Goal: Information Seeking & Learning: Learn about a topic

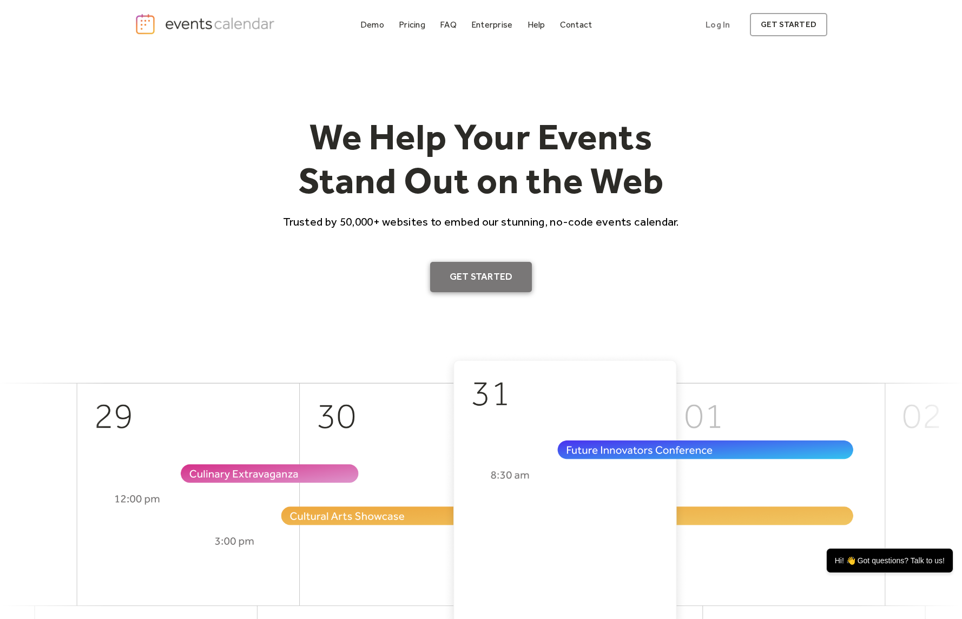
click at [462, 273] on link "Get Started" at bounding box center [481, 277] width 102 height 30
click at [370, 28] on div "Demo" at bounding box center [372, 25] width 24 height 6
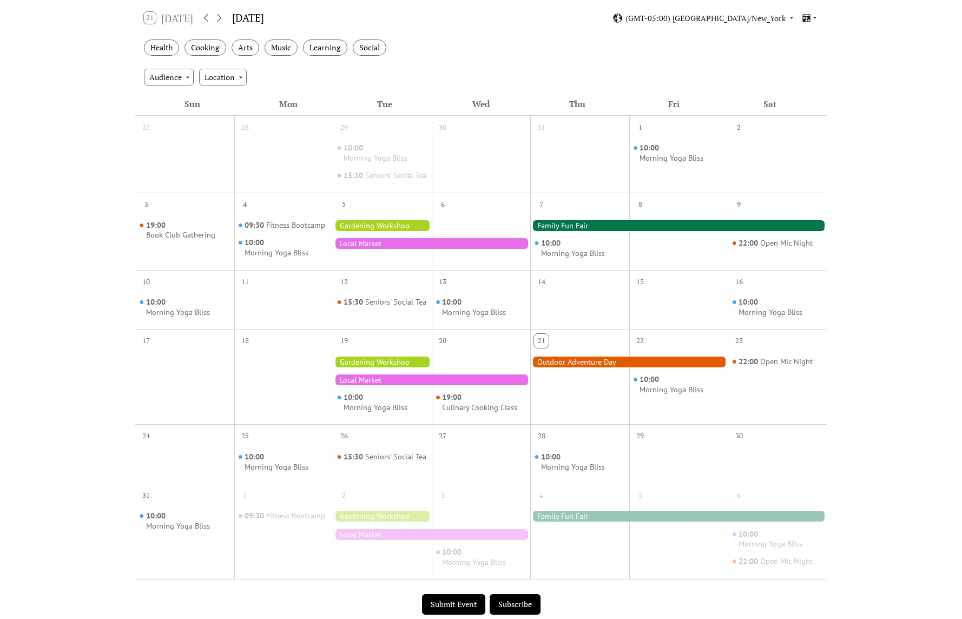
scroll to position [183, 0]
click at [574, 259] on div "Morning Yoga Bliss" at bounding box center [573, 254] width 64 height 10
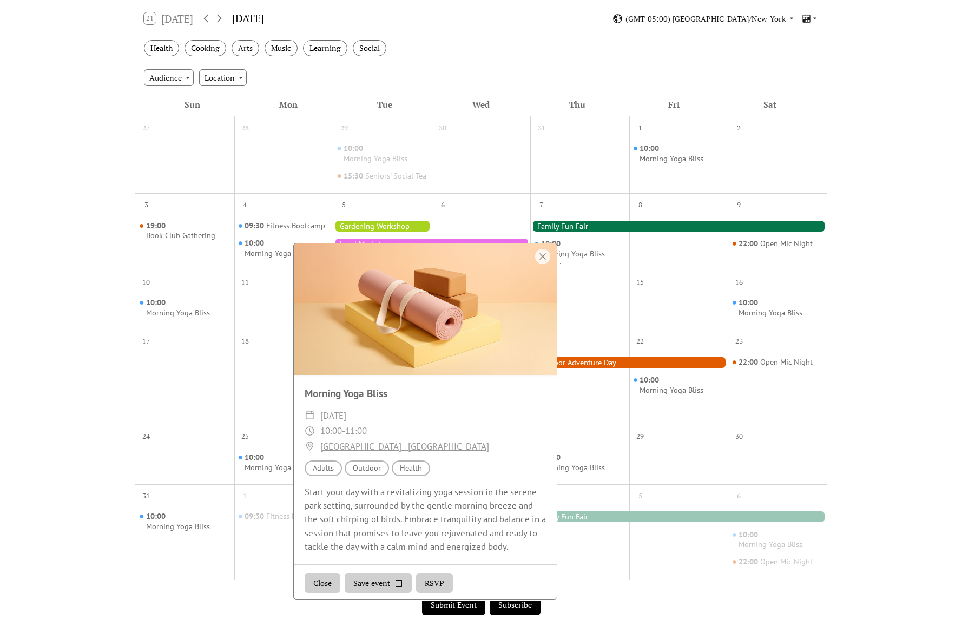
click at [588, 231] on div at bounding box center [678, 226] width 296 height 11
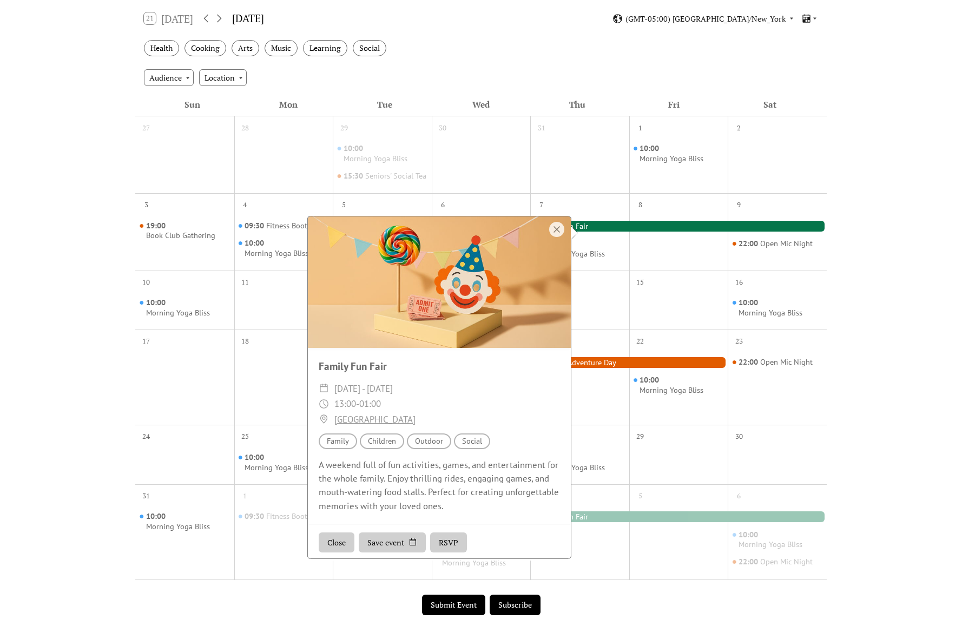
click at [591, 213] on div "7" at bounding box center [579, 203] width 99 height 21
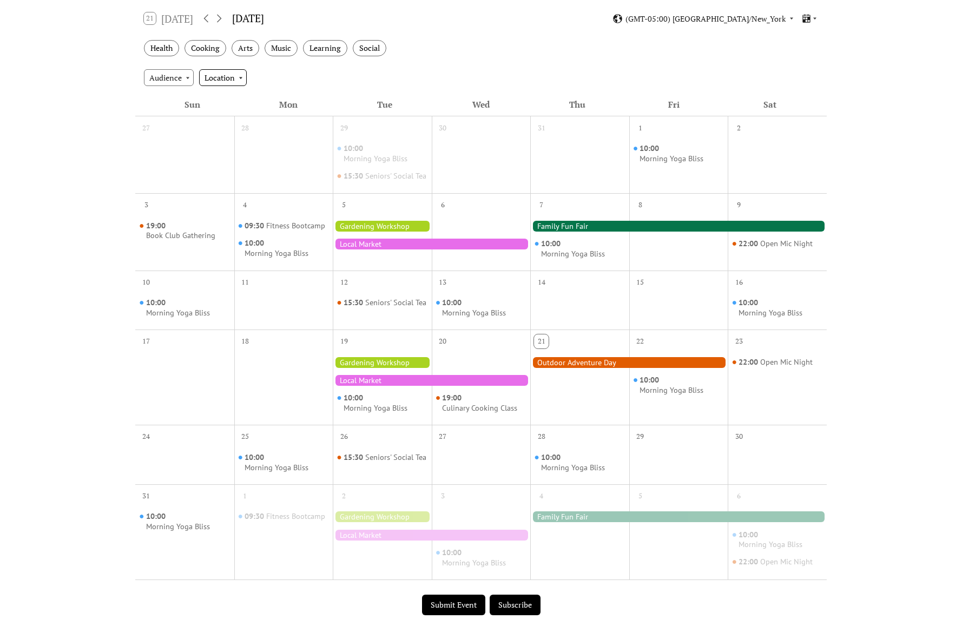
click at [240, 77] on div "Location" at bounding box center [223, 77] width 48 height 16
click at [169, 74] on div "Audience" at bounding box center [169, 77] width 50 height 16
click at [249, 45] on div "Arts" at bounding box center [245, 48] width 28 height 17
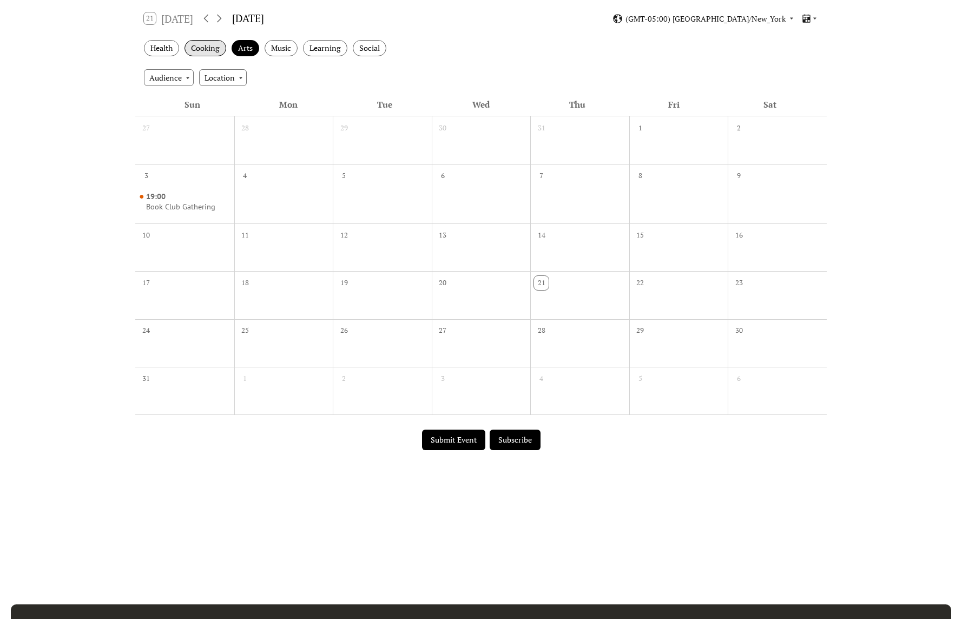
click at [217, 45] on div "Cooking" at bounding box center [205, 48] width 42 height 17
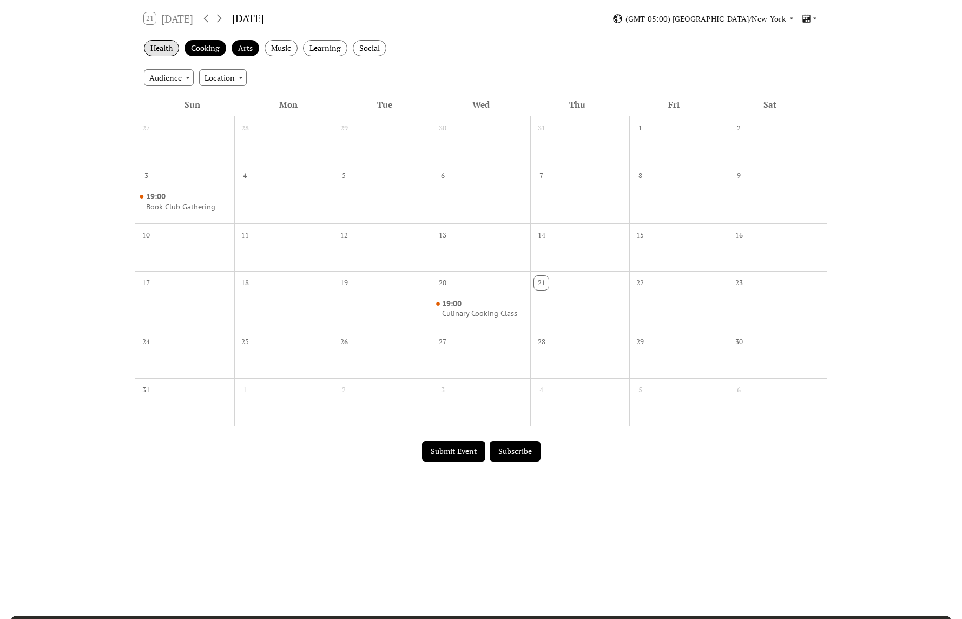
click at [161, 47] on div "Health" at bounding box center [161, 48] width 35 height 17
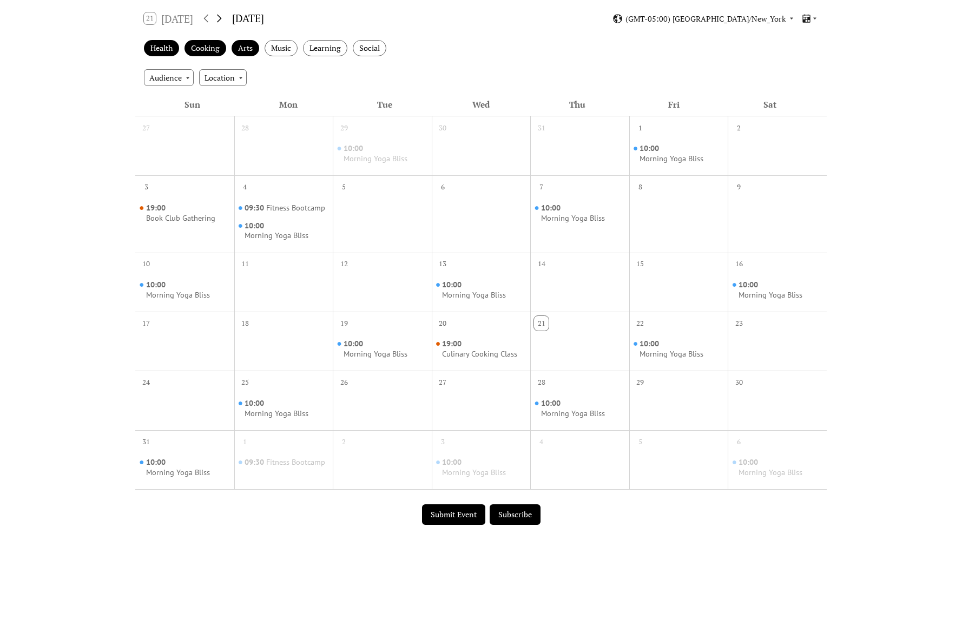
click at [222, 17] on icon at bounding box center [219, 19] width 5 height 8
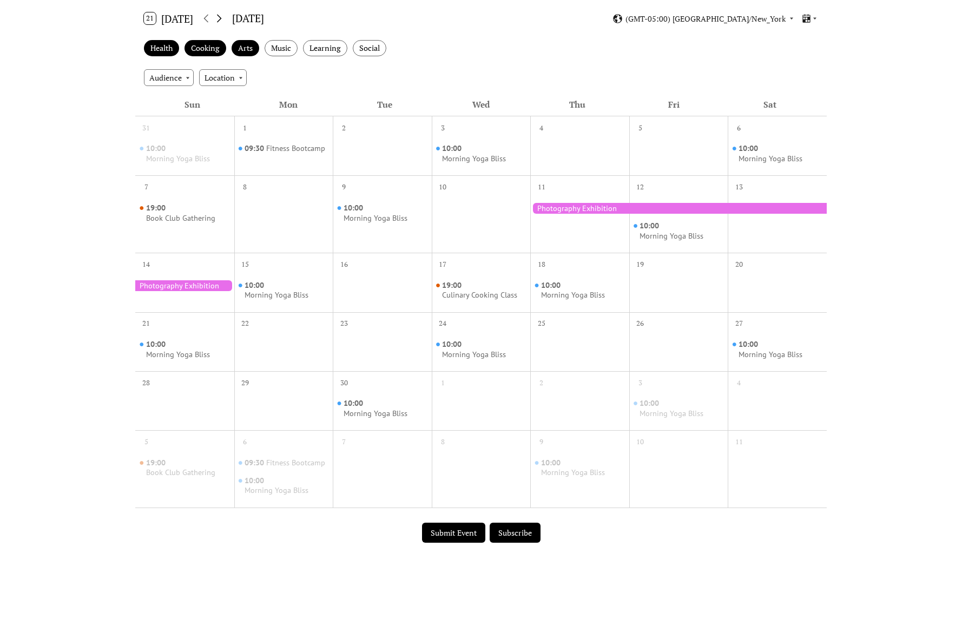
click at [222, 17] on icon at bounding box center [219, 19] width 5 height 8
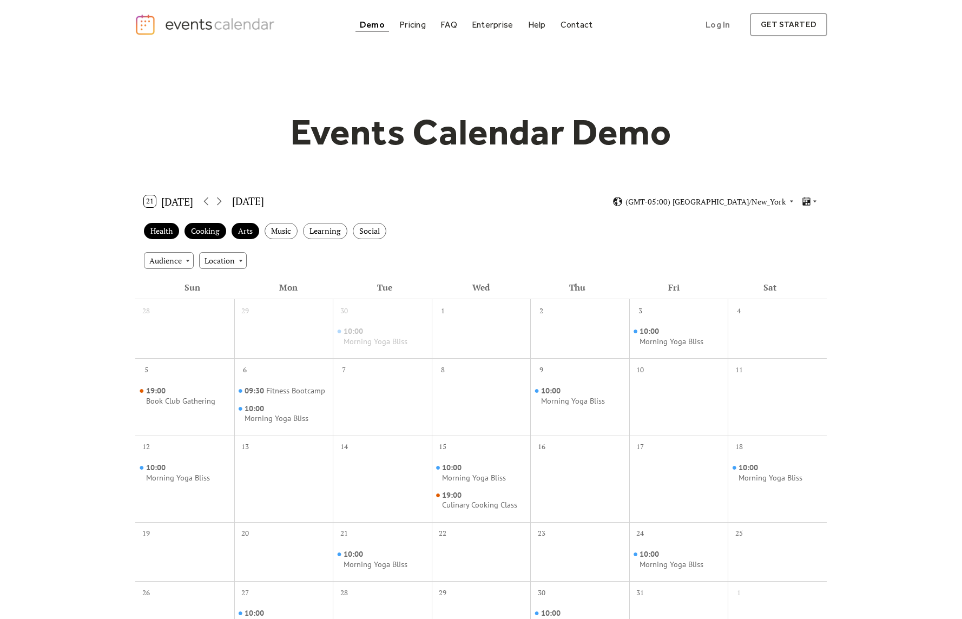
scroll to position [0, 0]
click at [162, 198] on button "21 [DATE]" at bounding box center [168, 201] width 57 height 17
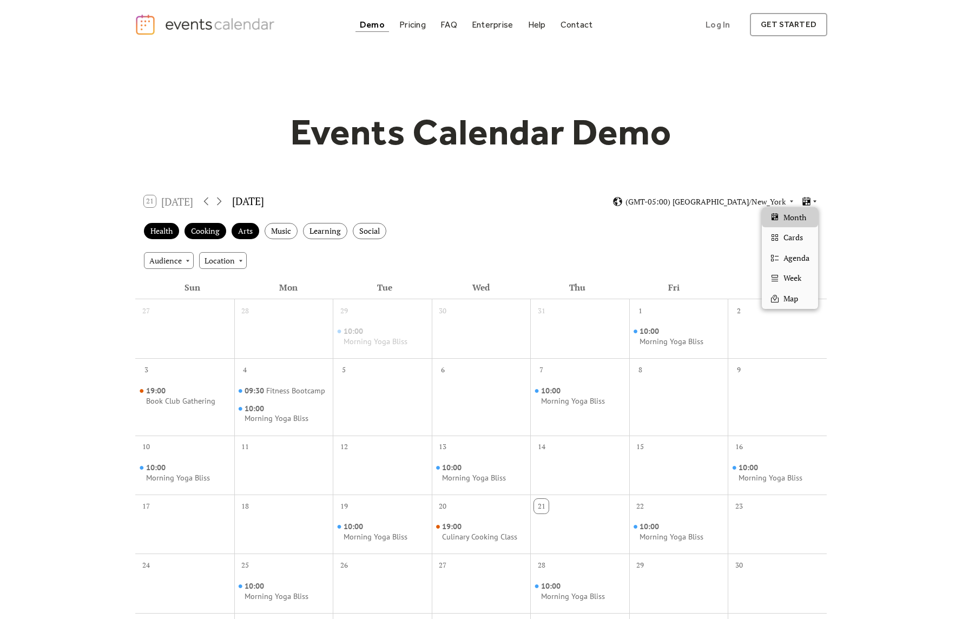
click at [816, 201] on icon at bounding box center [814, 201] width 6 height 6
click at [803, 238] on div "Cards" at bounding box center [790, 237] width 56 height 21
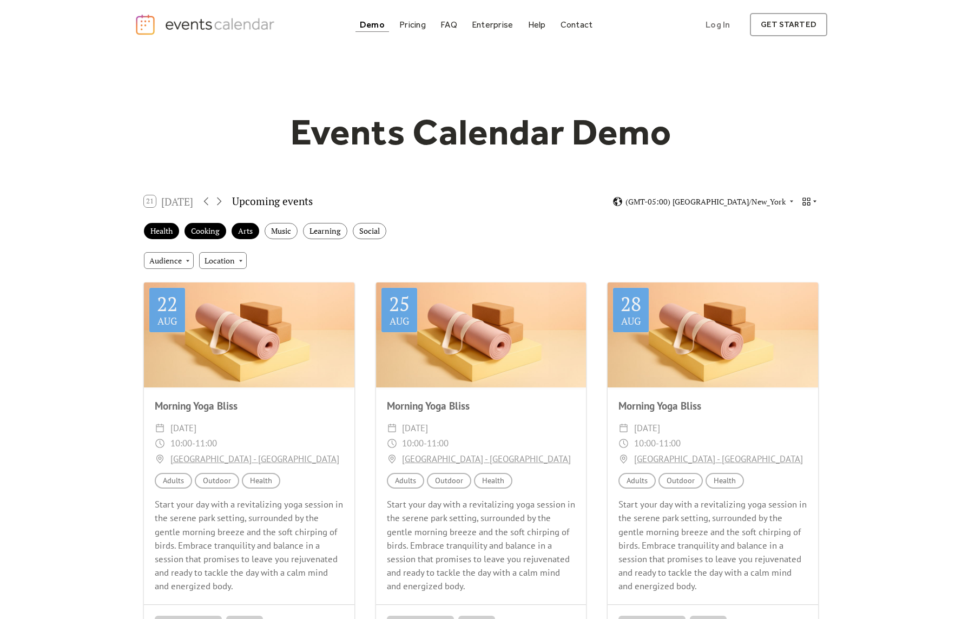
click at [806, 201] on icon at bounding box center [806, 201] width 10 height 10
click at [791, 259] on span "Agenda" at bounding box center [796, 258] width 26 height 12
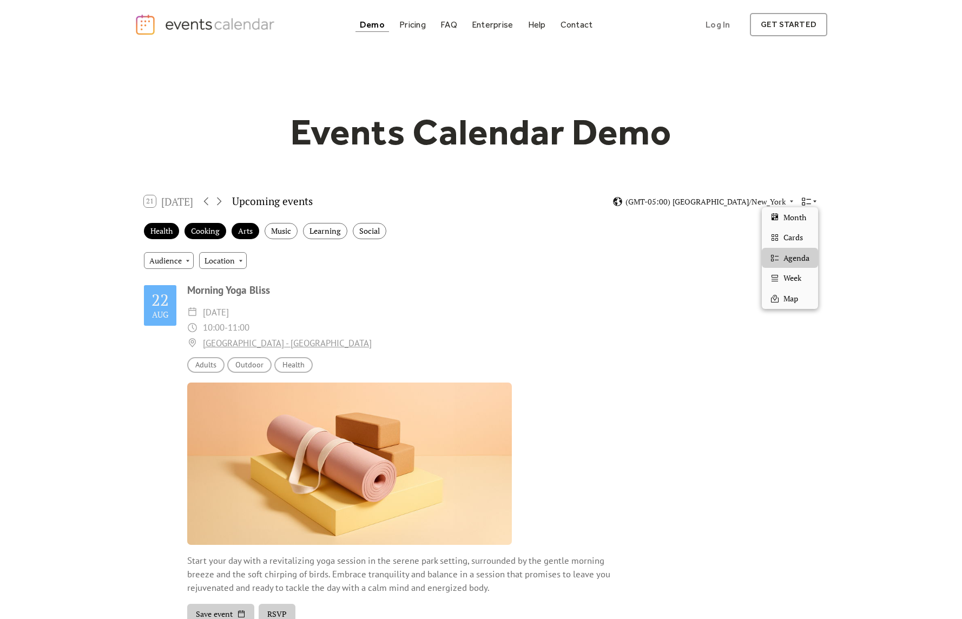
click at [811, 200] on icon at bounding box center [814, 201] width 6 height 6
click at [791, 272] on span "Week" at bounding box center [792, 278] width 18 height 12
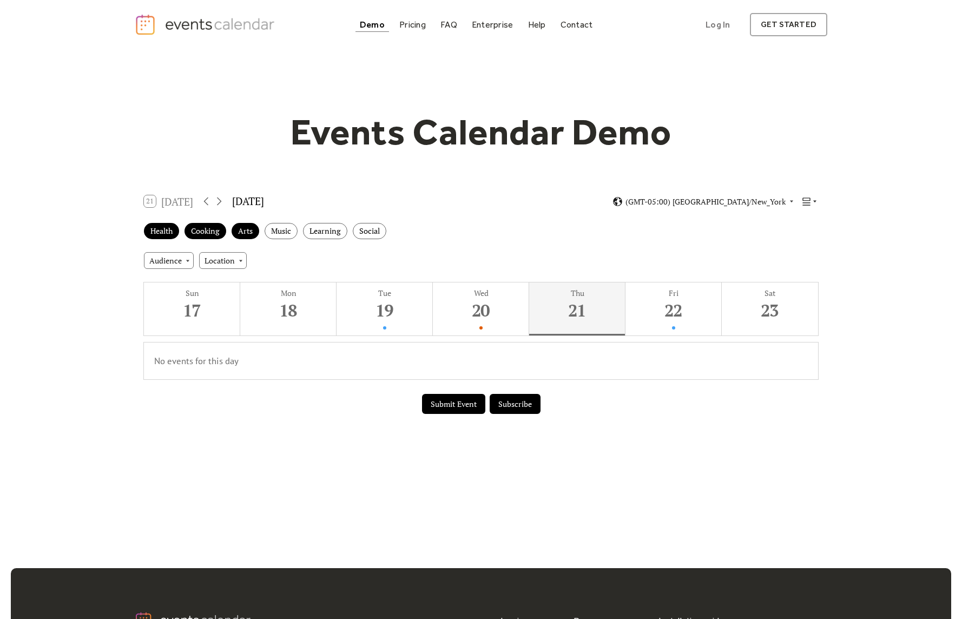
click at [816, 202] on icon at bounding box center [814, 201] width 6 height 6
click at [793, 293] on span "Map" at bounding box center [790, 299] width 15 height 12
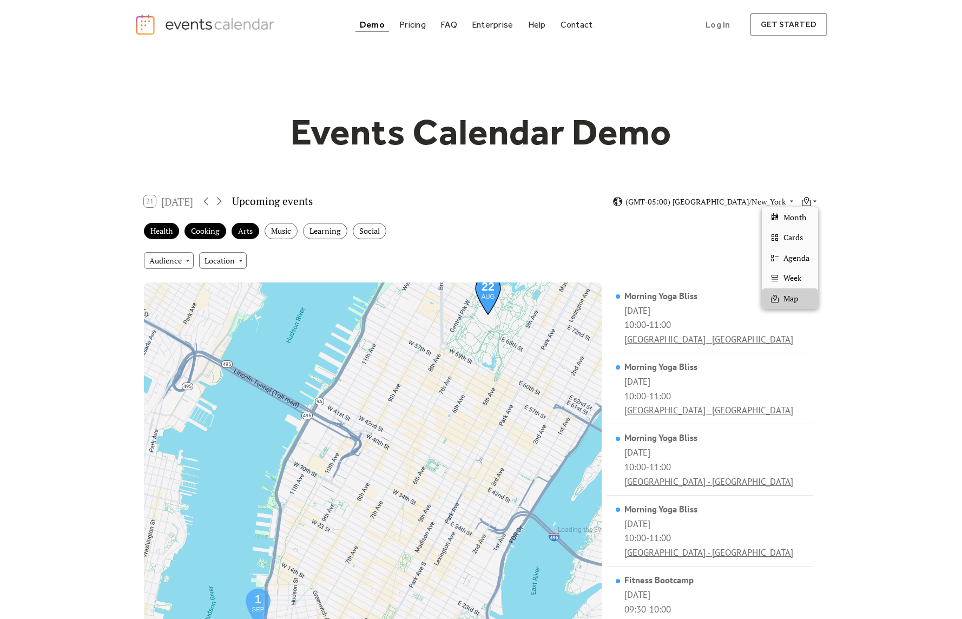
click at [806, 201] on icon at bounding box center [806, 201] width 10 height 10
click at [792, 216] on span "Month" at bounding box center [794, 217] width 23 height 12
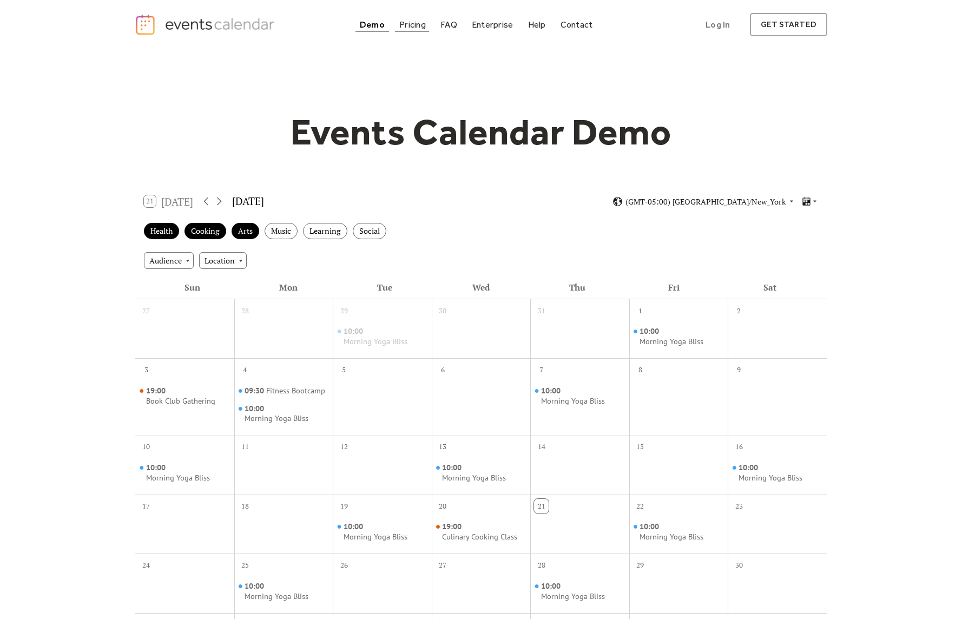
click at [403, 22] on div "Pricing" at bounding box center [412, 25] width 27 height 6
